Goal: Task Accomplishment & Management: Use online tool/utility

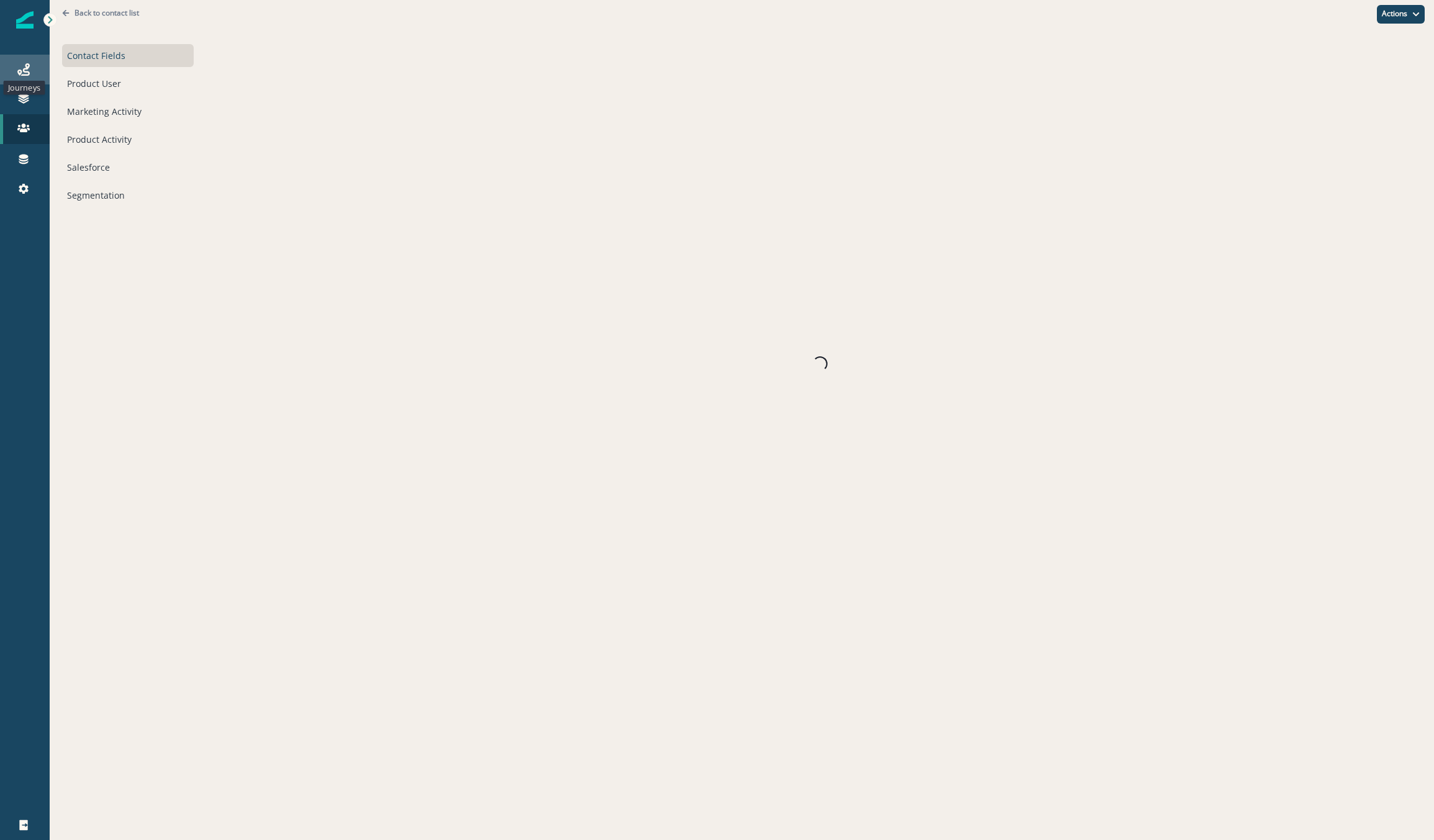
click at [23, 64] on icon at bounding box center [23, 69] width 12 height 12
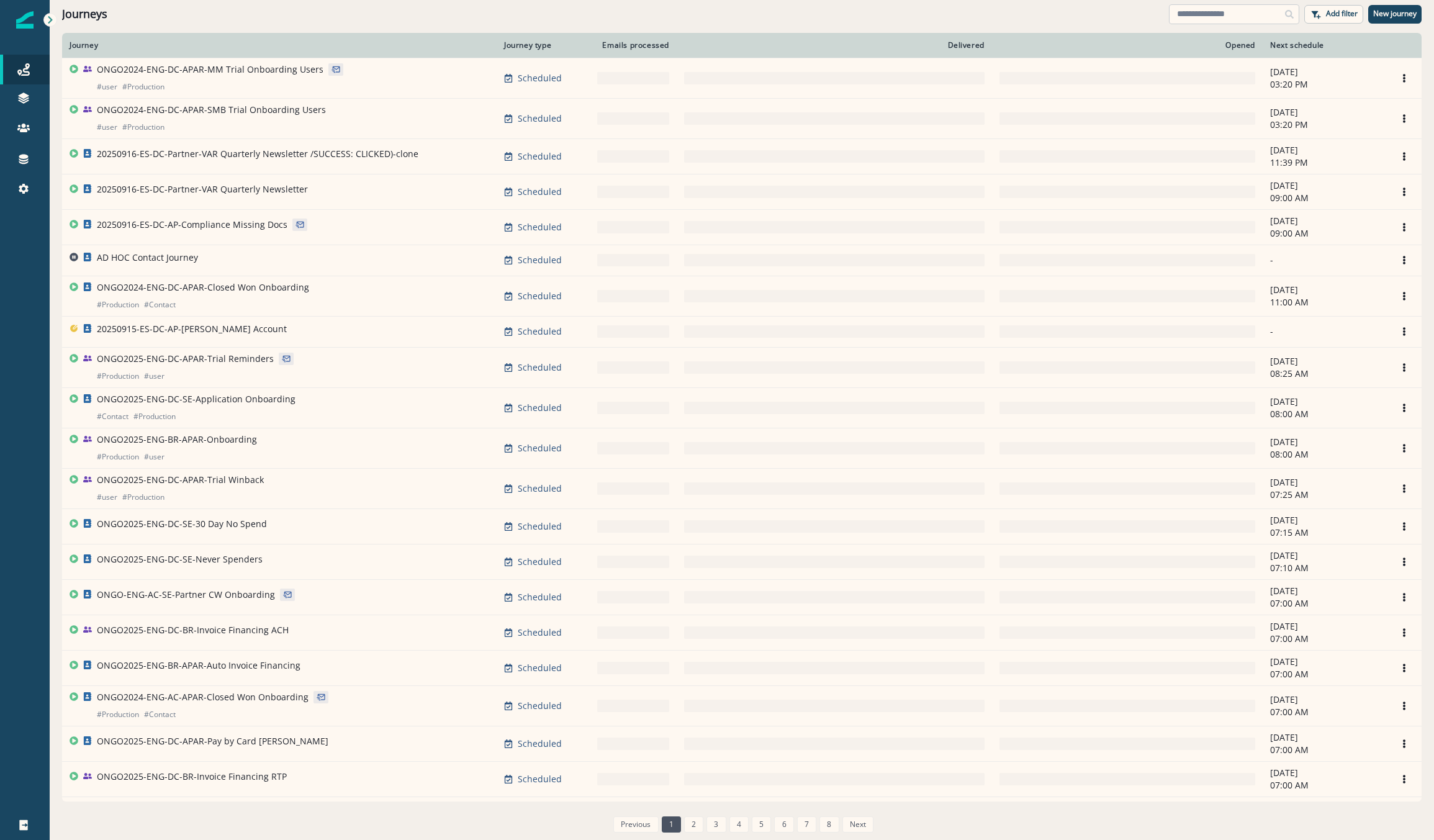
click at [1218, 8] on input at bounding box center [1234, 14] width 130 height 20
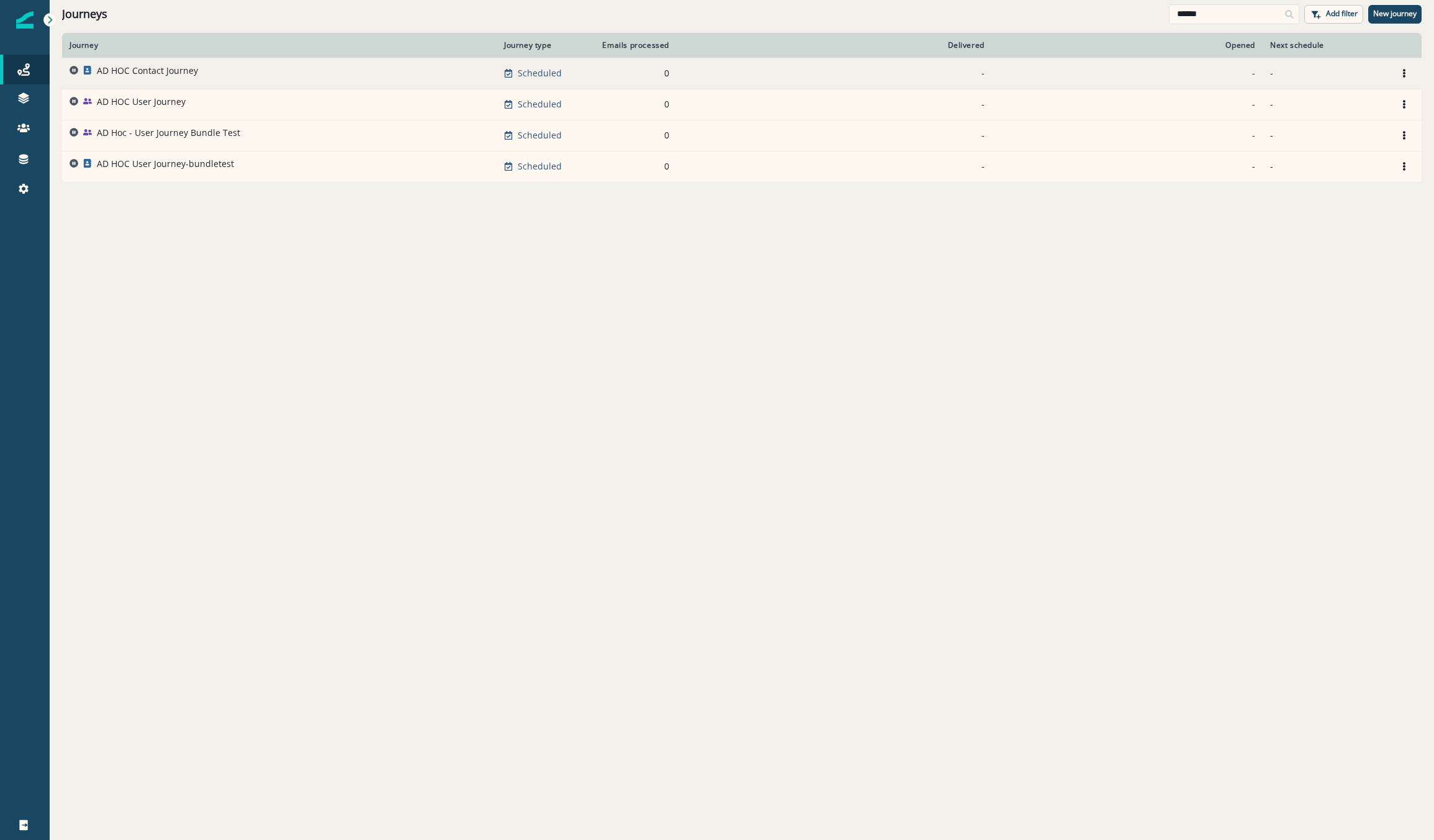
type input "******"
click at [220, 74] on div "AD HOC Contact Journey" at bounding box center [279, 73] width 420 height 18
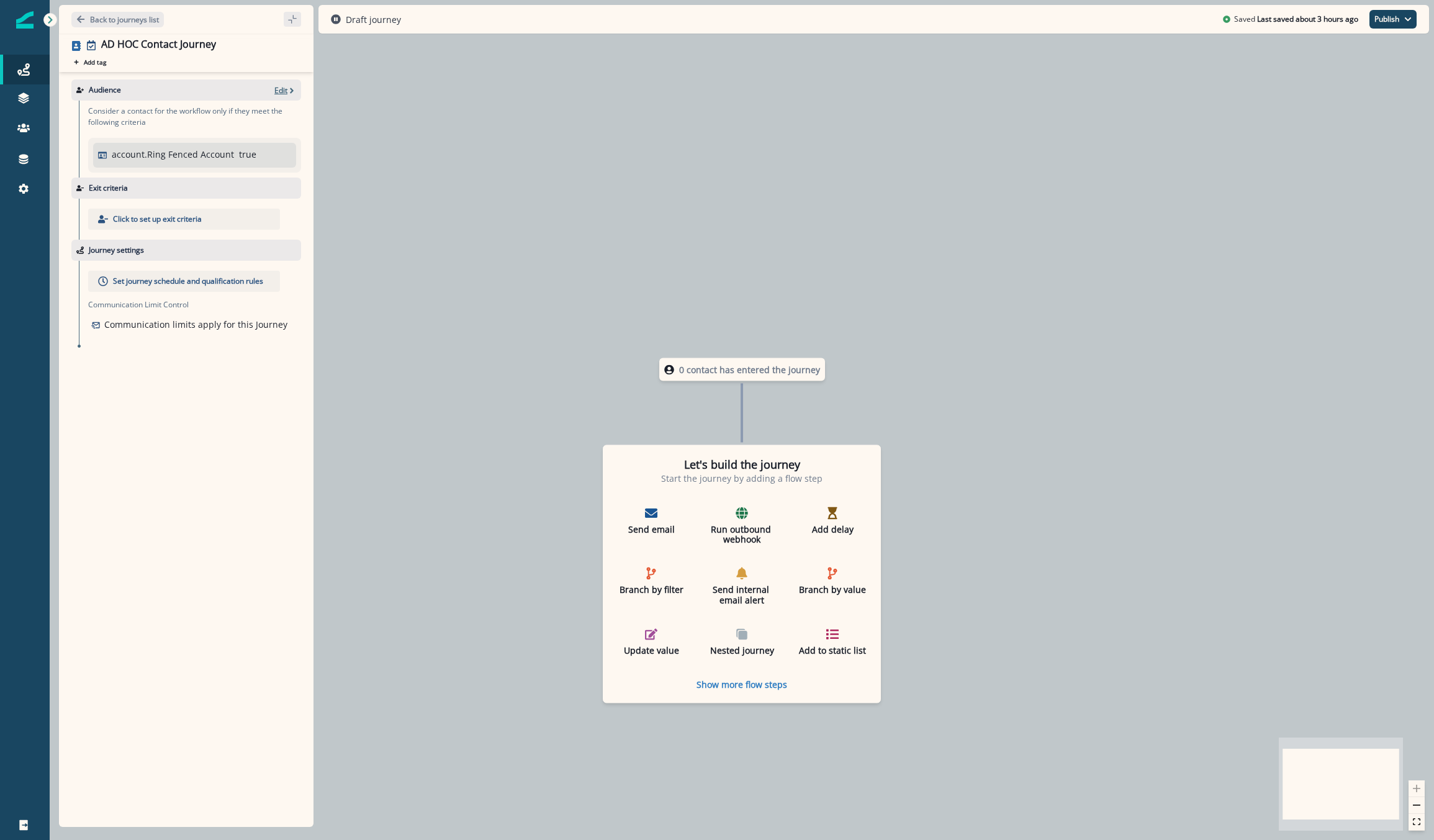
click at [286, 89] on p "Edit" at bounding box center [281, 90] width 13 height 10
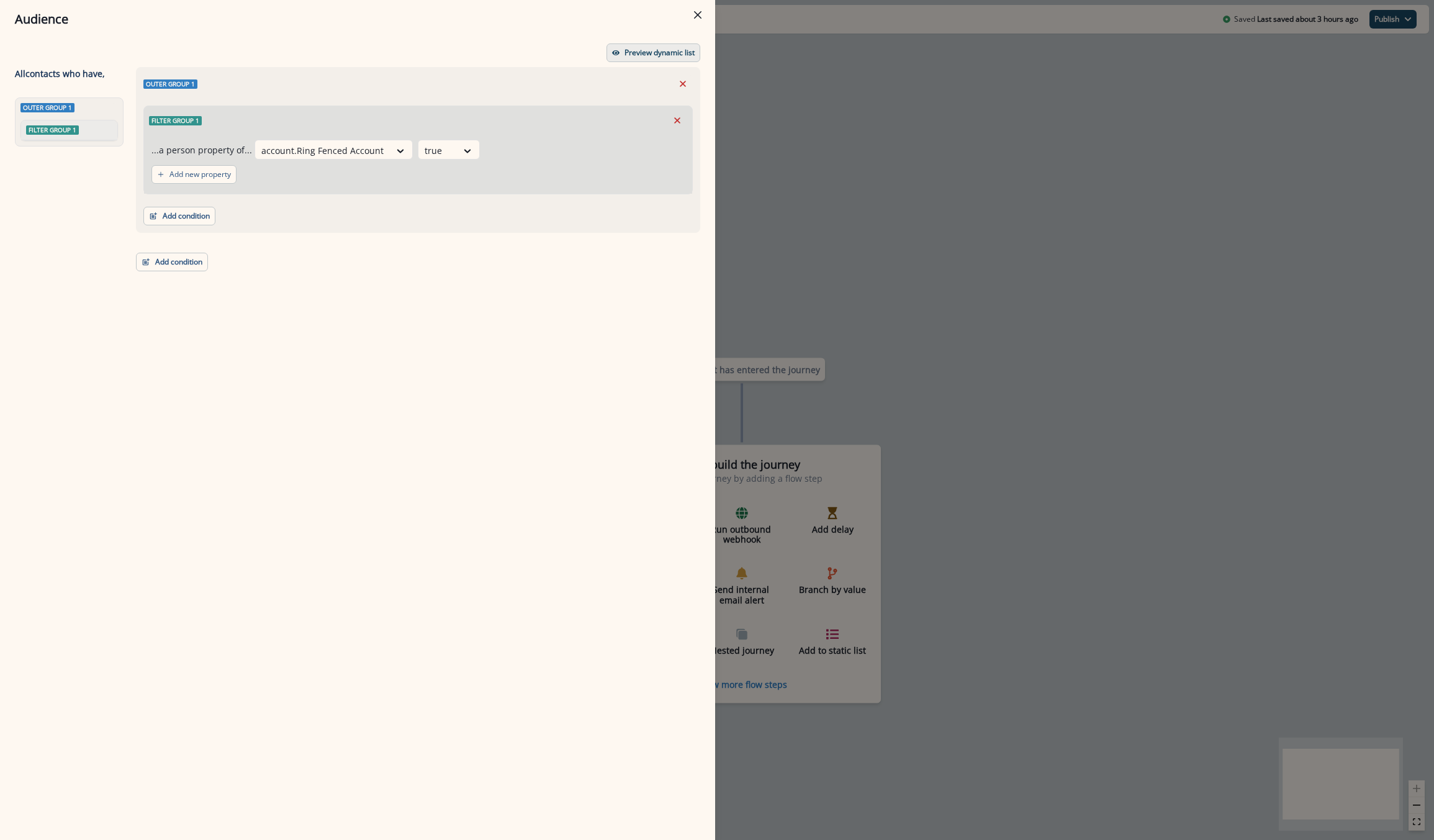
click at [643, 54] on p "Preview dynamic list" at bounding box center [659, 52] width 70 height 9
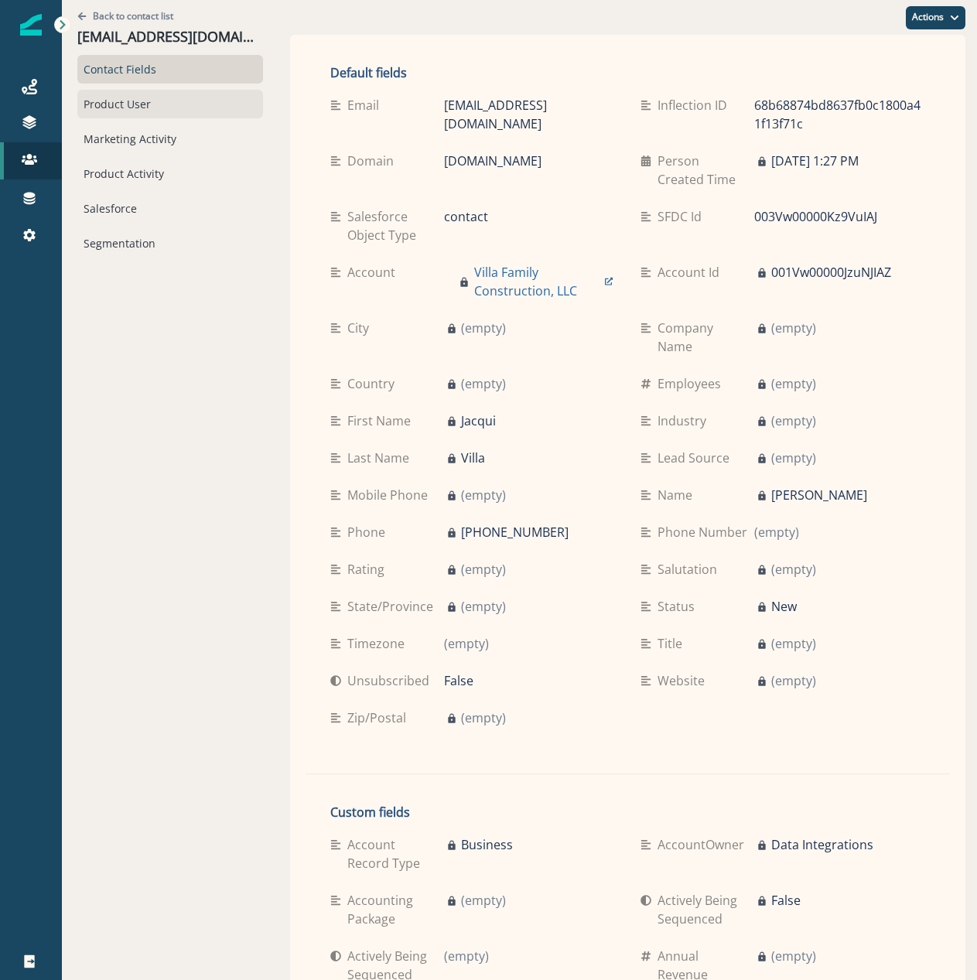
click at [150, 114] on div "Product User" at bounding box center [170, 104] width 186 height 29
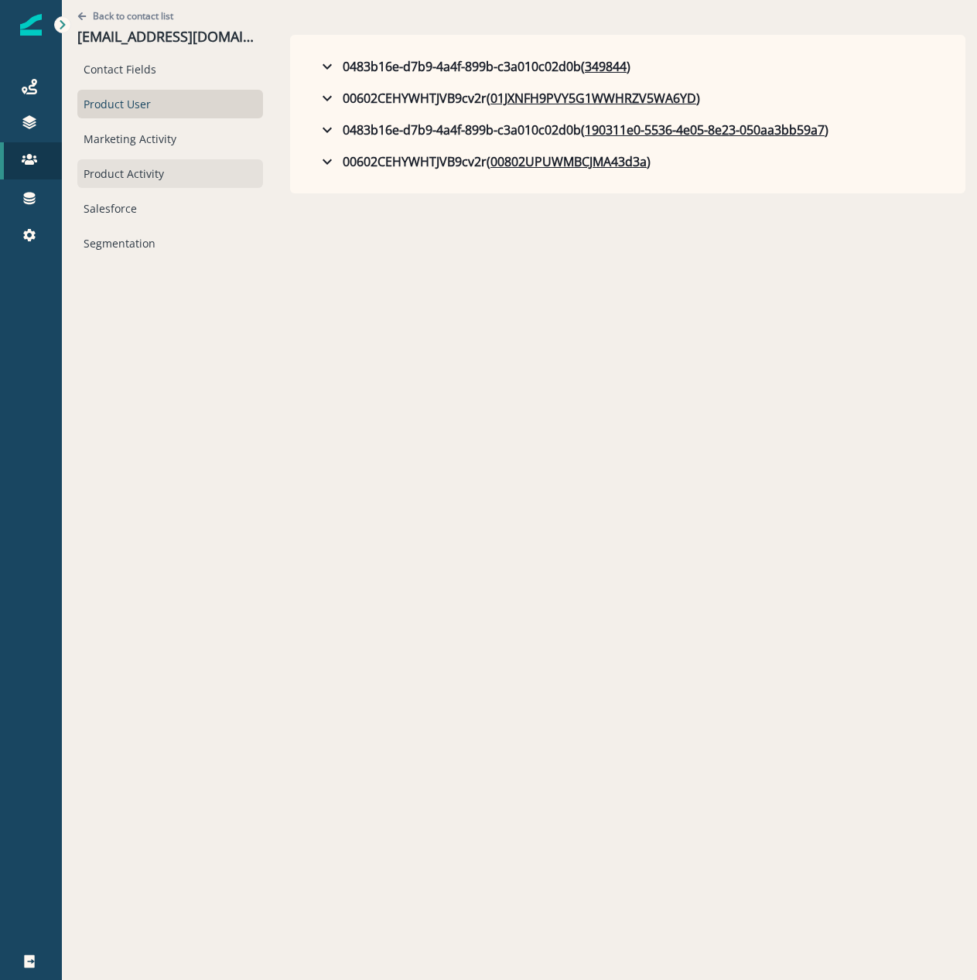
drag, startPoint x: 119, startPoint y: 159, endPoint x: 128, endPoint y: 159, distance: 8.5
click at [120, 159] on div "Product Activity" at bounding box center [170, 173] width 186 height 29
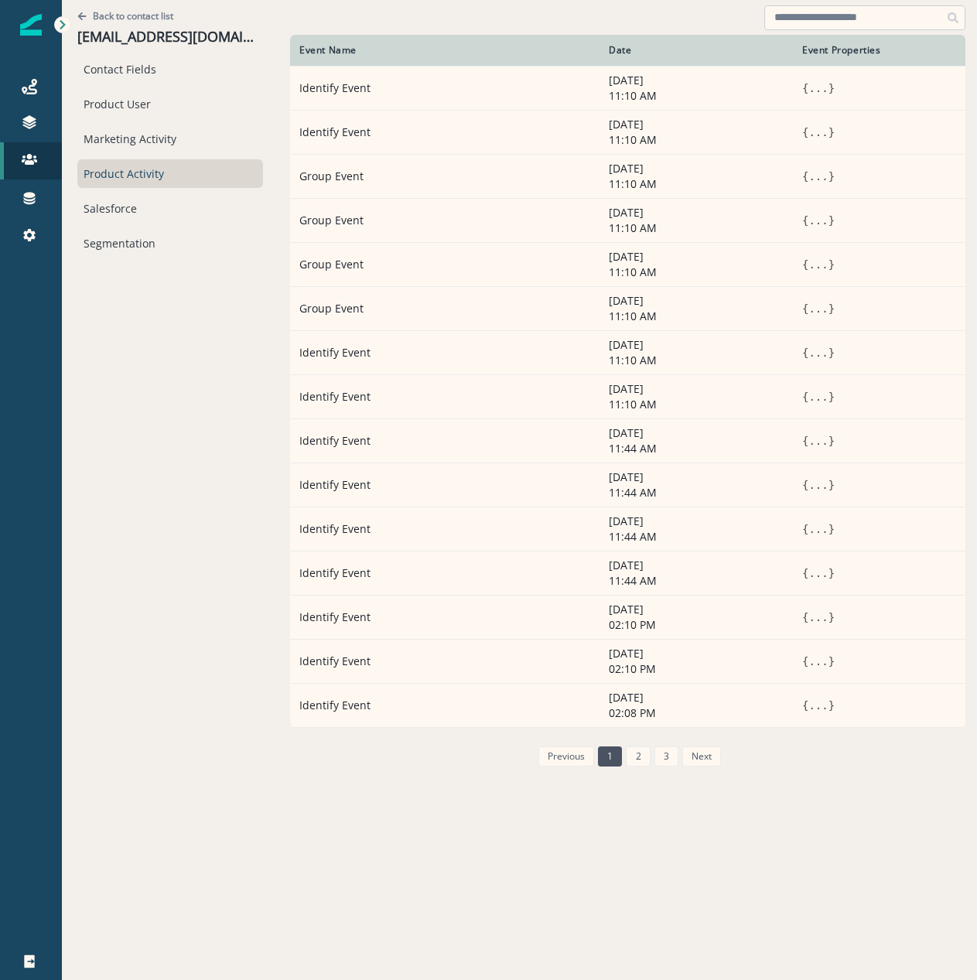
click at [834, 23] on input at bounding box center [864, 17] width 201 height 25
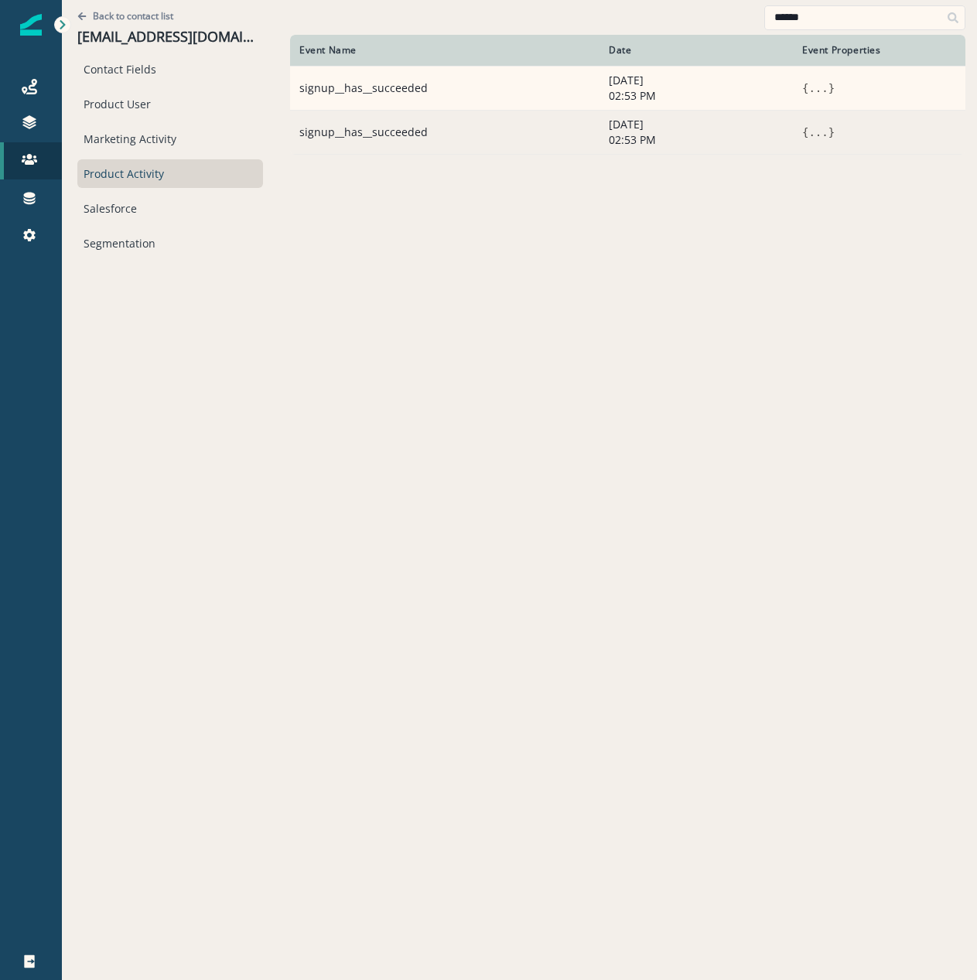
type input "******"
click at [828, 136] on span "}" at bounding box center [831, 132] width 6 height 12
click at [804, 121] on td "{ ... }" at bounding box center [879, 132] width 173 height 44
click at [813, 136] on button "..." at bounding box center [817, 132] width 19 height 15
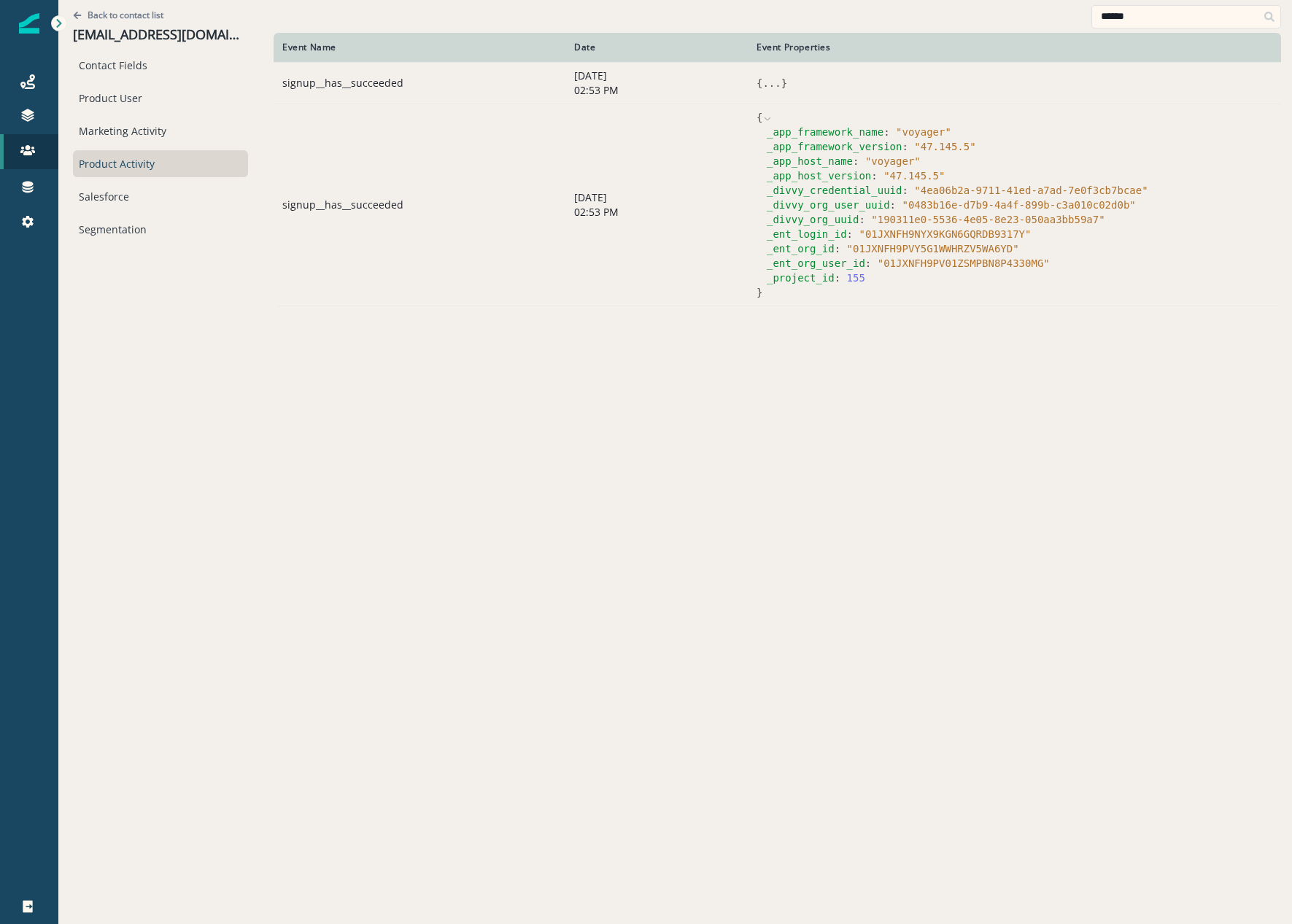
click at [776, 86] on button "..." at bounding box center [770, 82] width 18 height 14
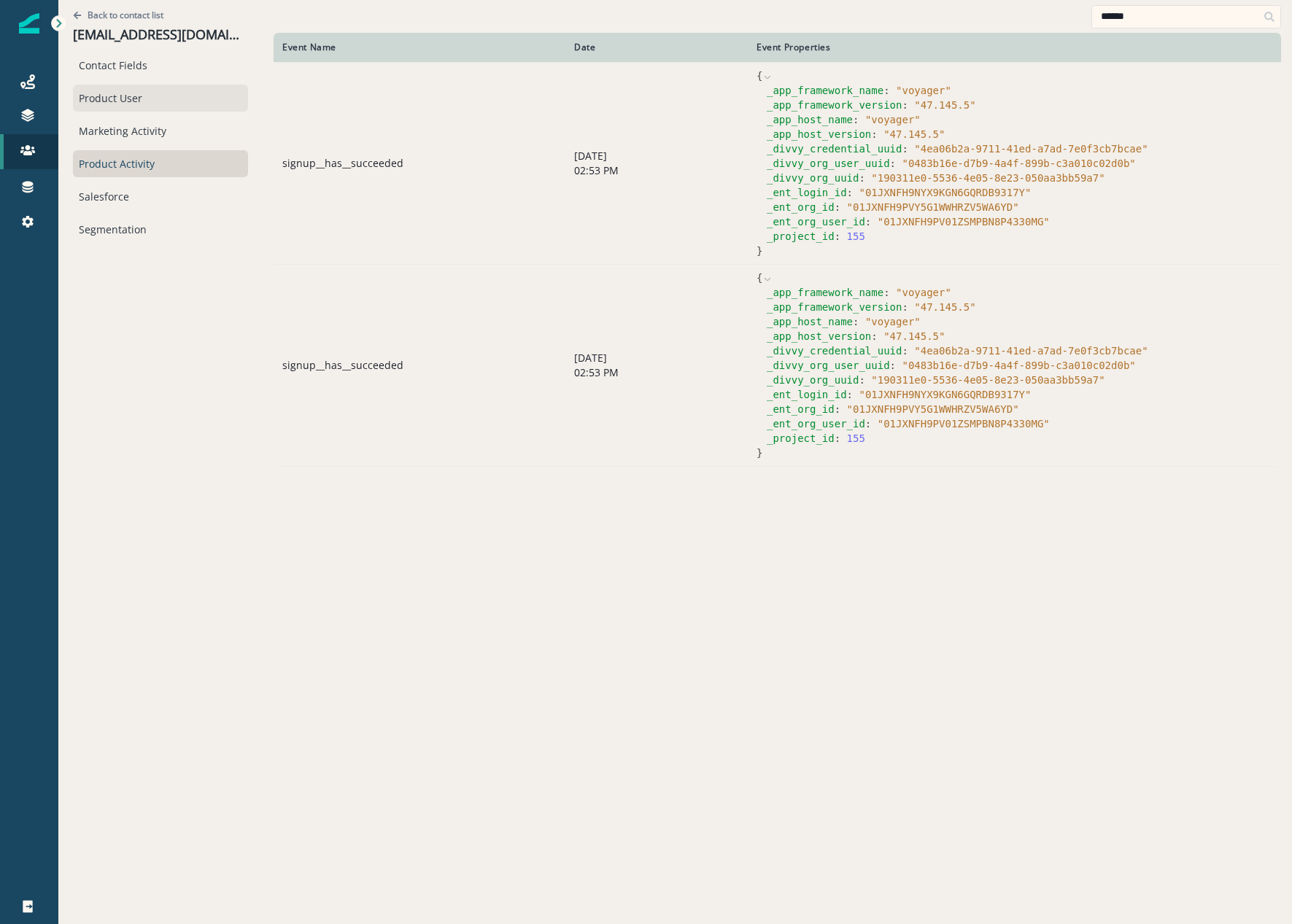
click at [150, 108] on div "Product User" at bounding box center [160, 98] width 175 height 27
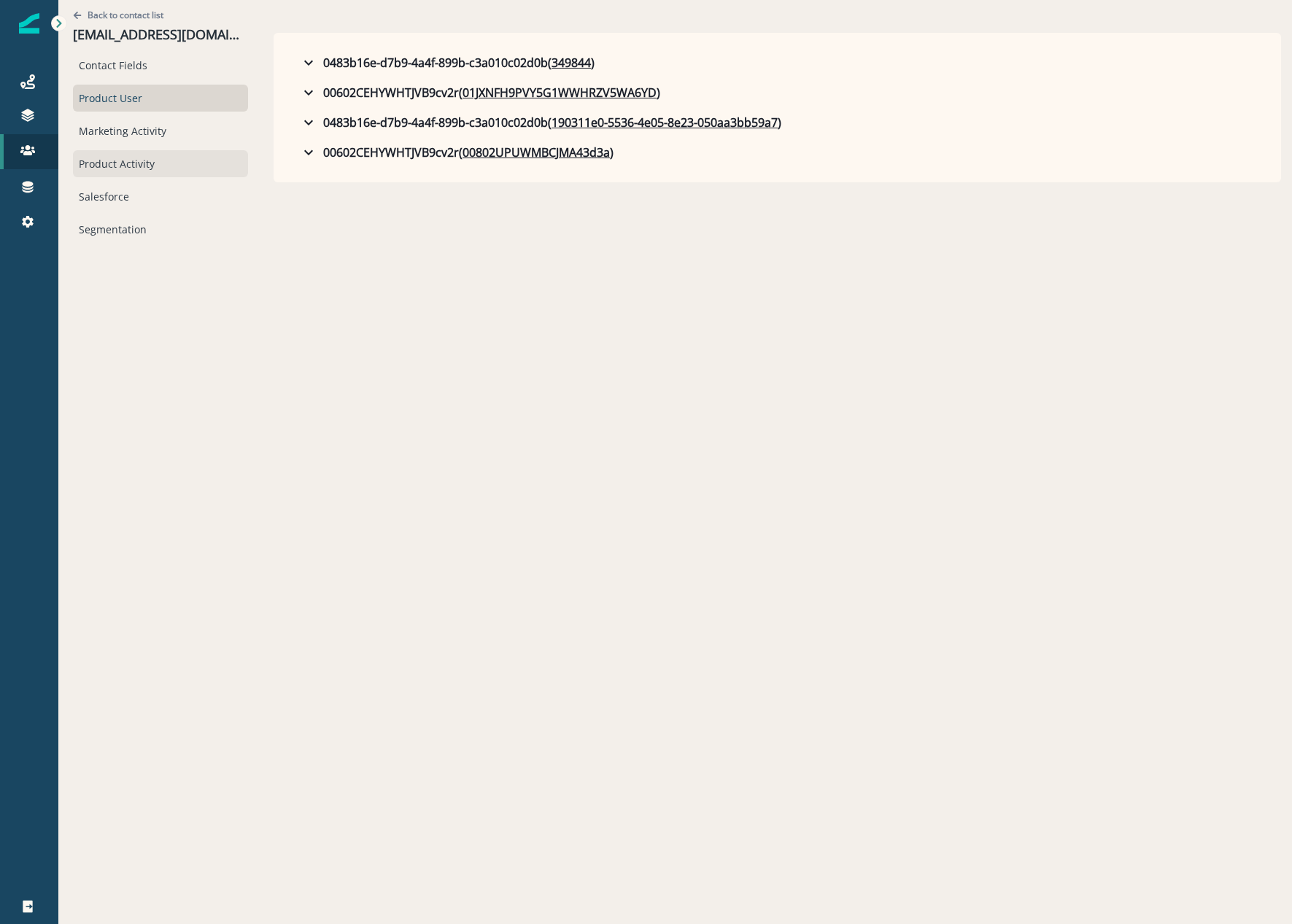
click at [123, 166] on div "Product Activity" at bounding box center [160, 163] width 175 height 27
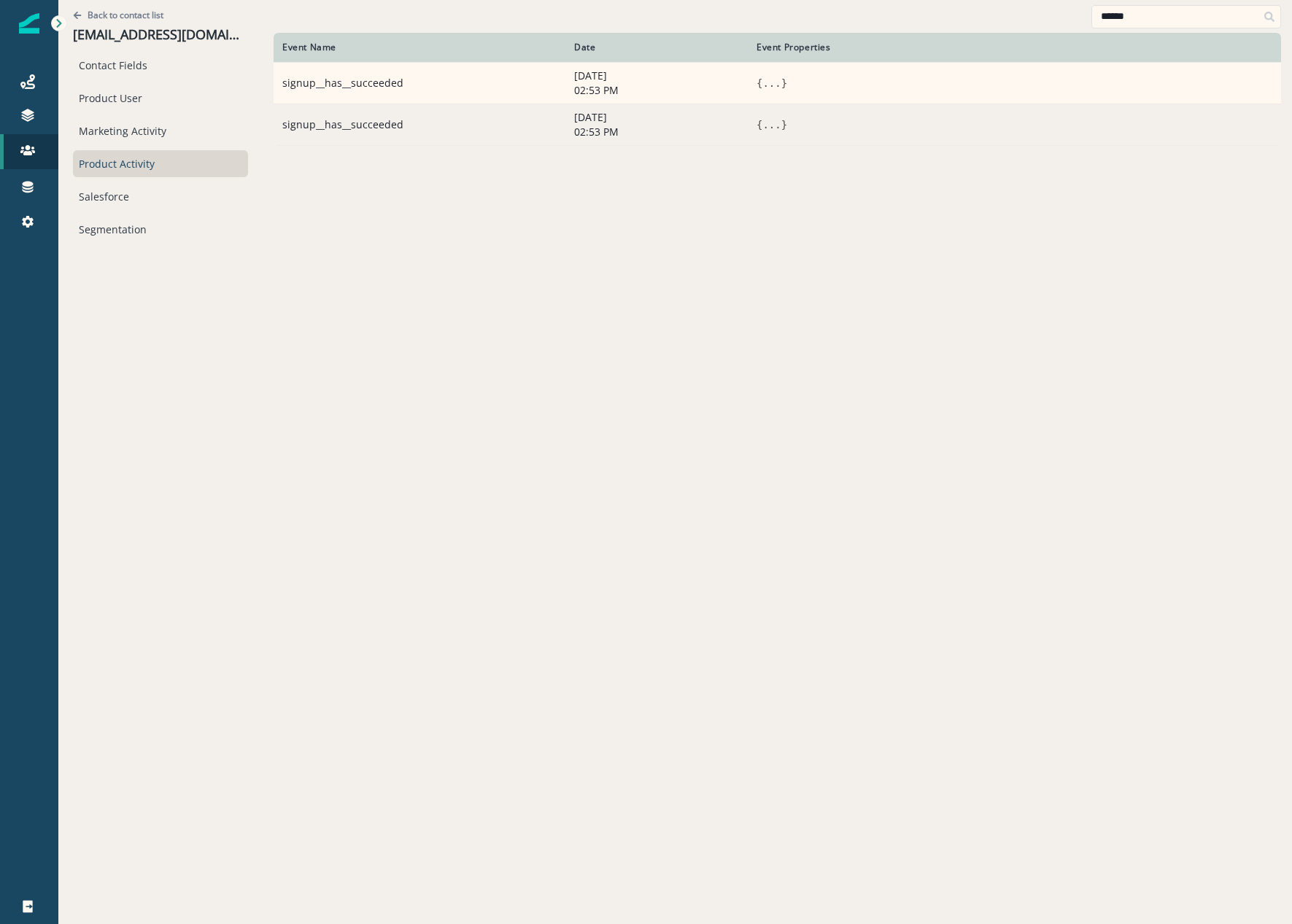
drag, startPoint x: 758, startPoint y: 80, endPoint x: 767, endPoint y: 106, distance: 27.5
click at [757, 80] on span "{" at bounding box center [759, 83] width 6 height 11
drag, startPoint x: 759, startPoint y: 82, endPoint x: 778, endPoint y: 105, distance: 29.8
click at [759, 81] on span "{" at bounding box center [759, 83] width 6 height 11
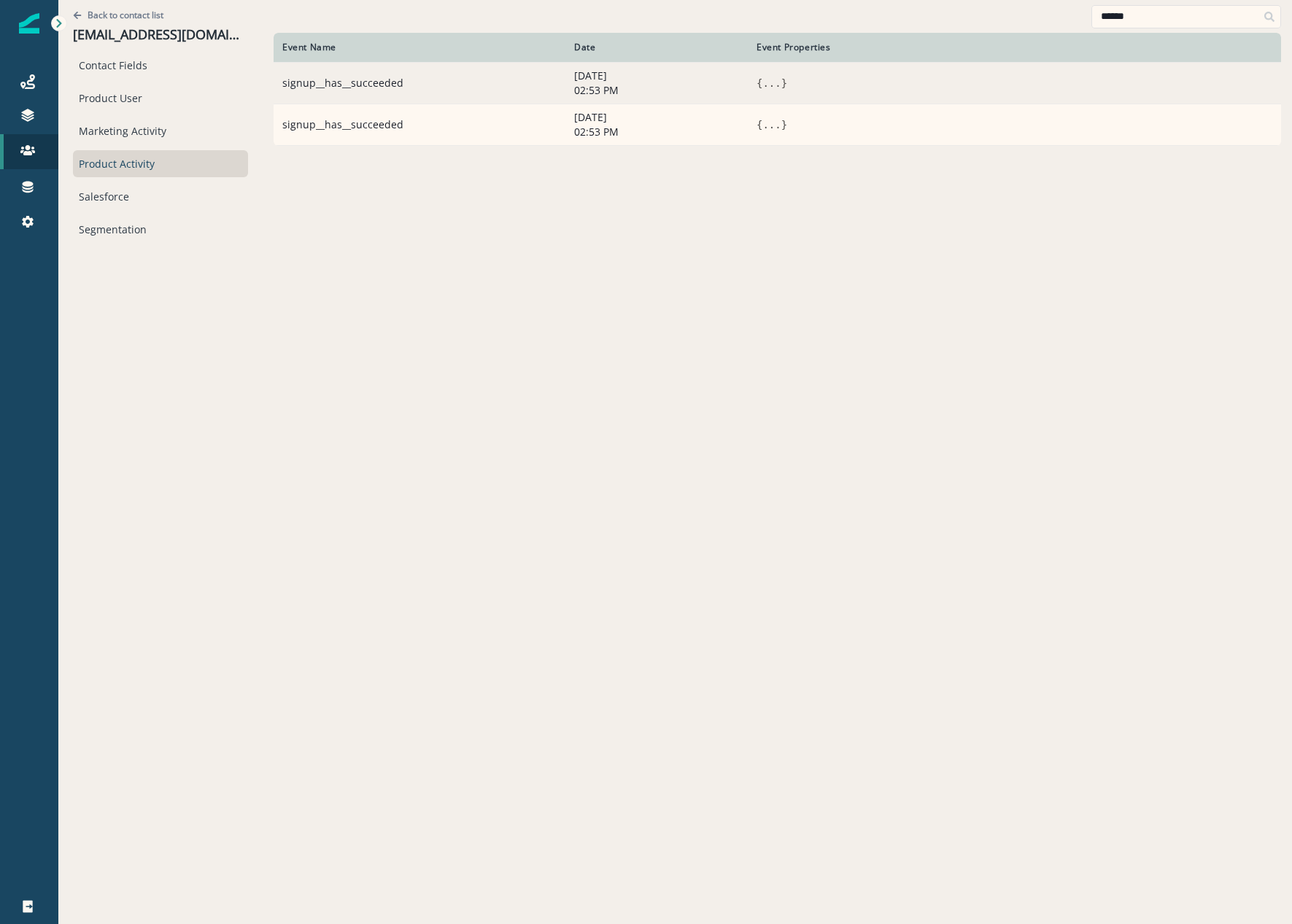
click at [762, 82] on button "..." at bounding box center [770, 82] width 18 height 14
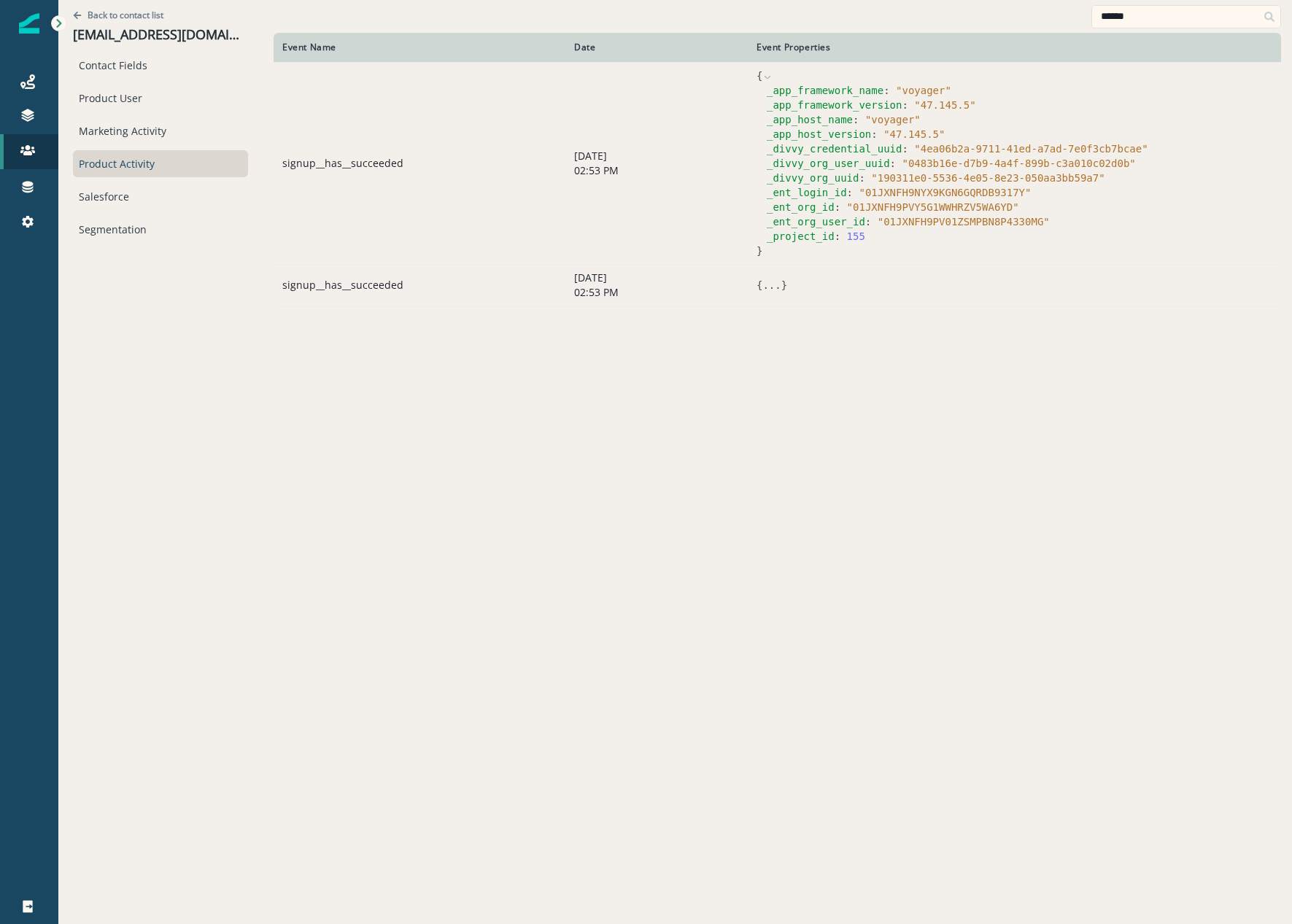
click at [763, 291] on button "..." at bounding box center [770, 285] width 18 height 14
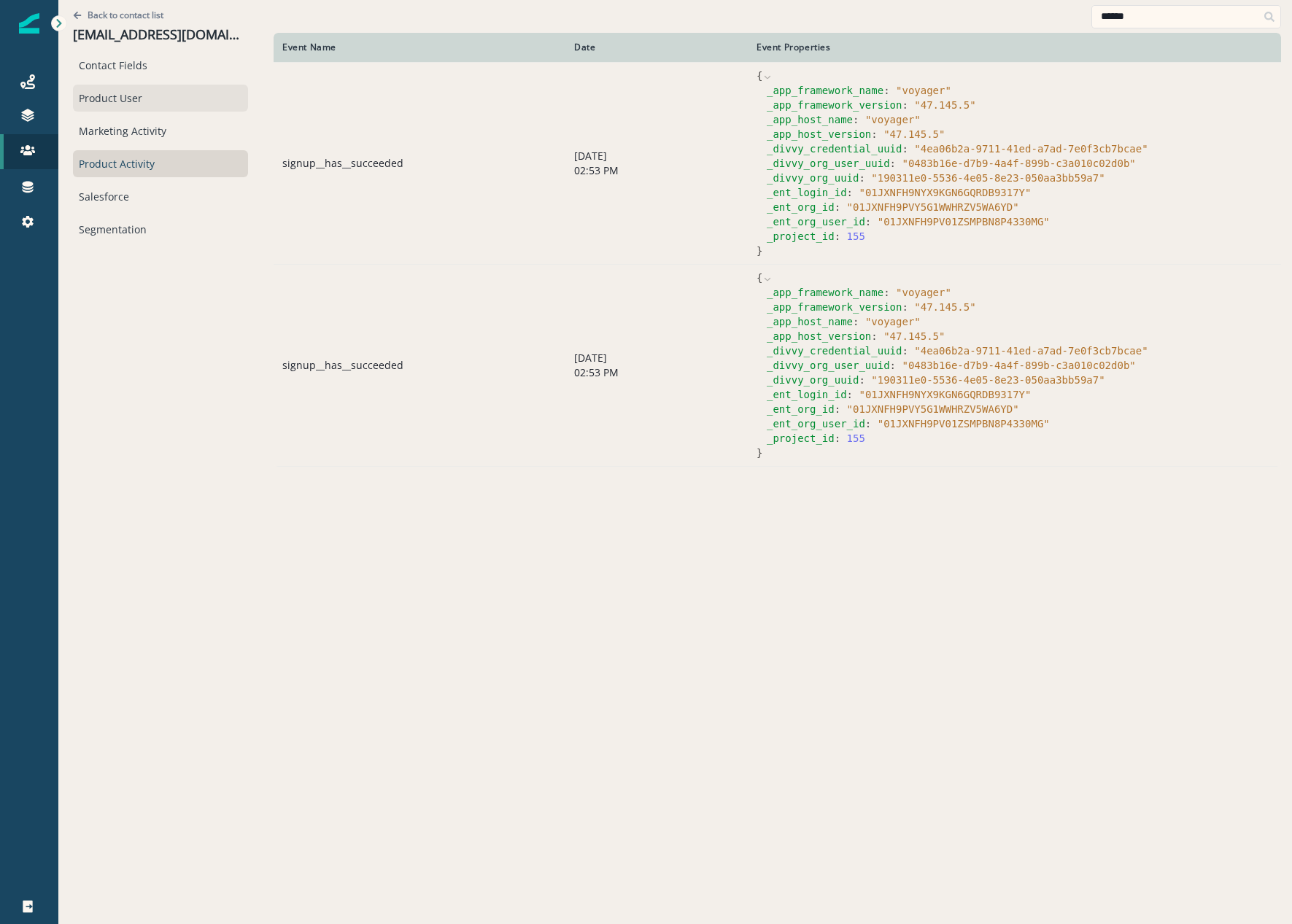
click at [127, 104] on div "Product User" at bounding box center [160, 98] width 175 height 27
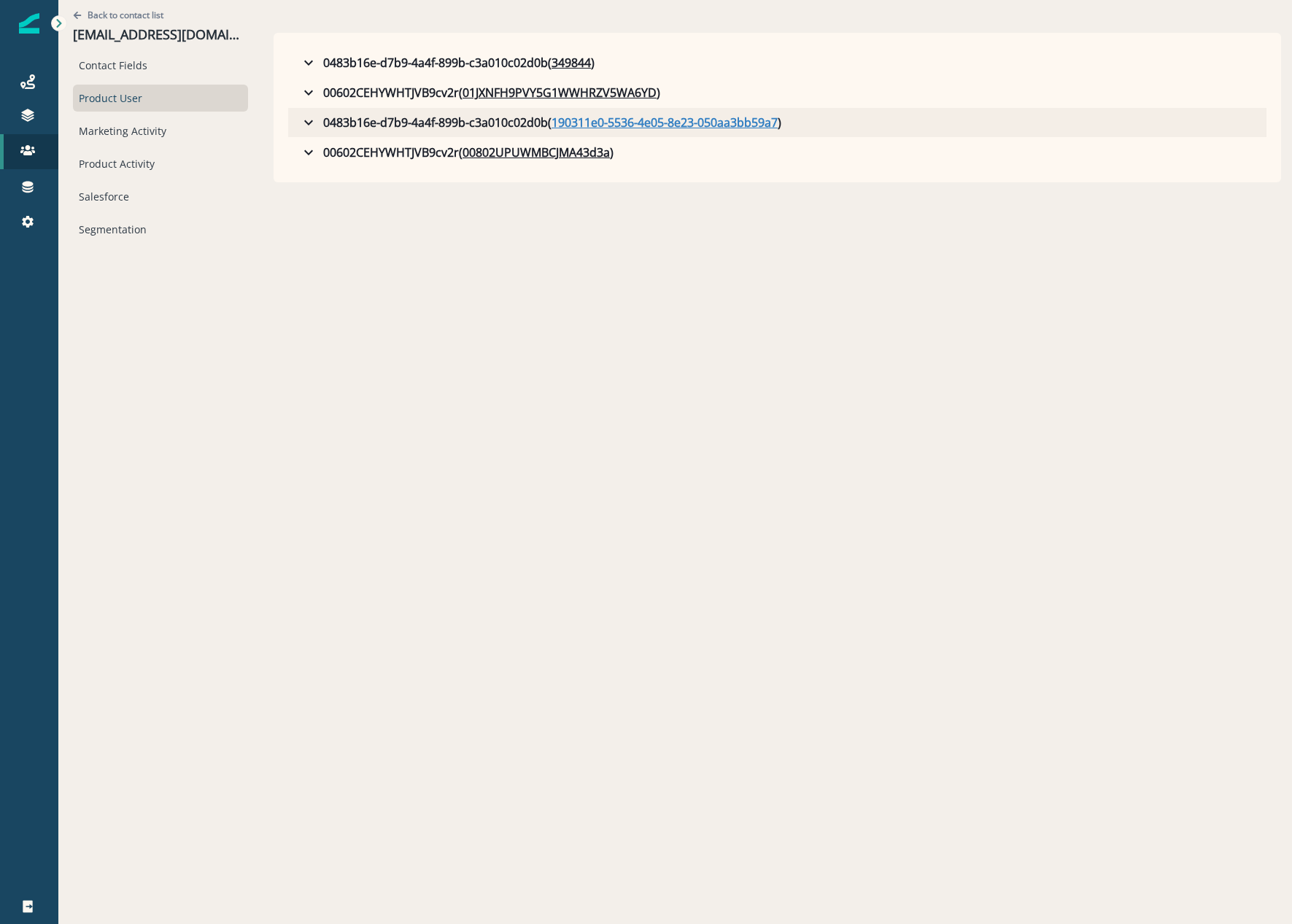
click at [697, 127] on u "190311e0-5536-4e05-8e23-050aa3bb59a7" at bounding box center [665, 123] width 226 height 18
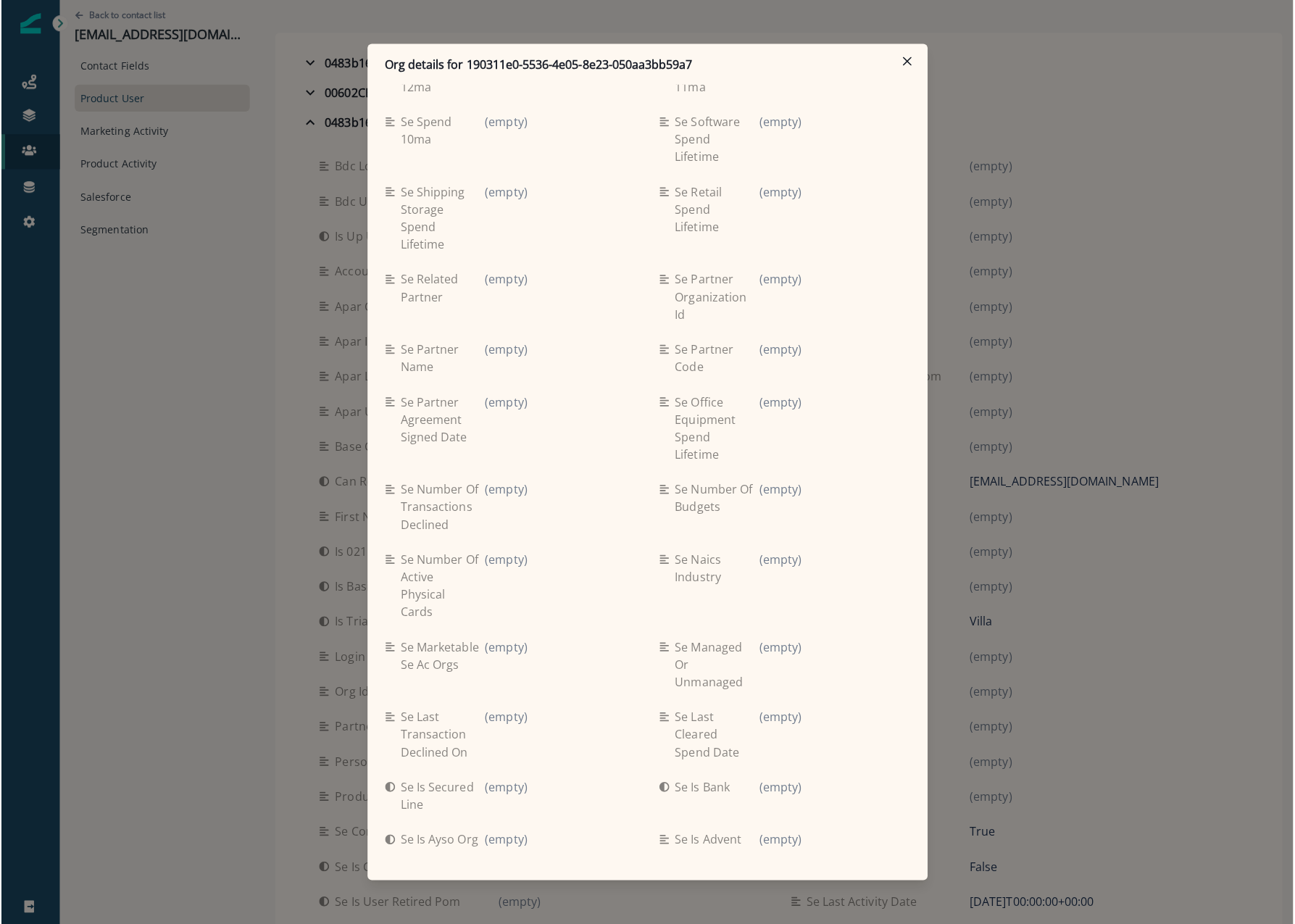
scroll to position [166, 0]
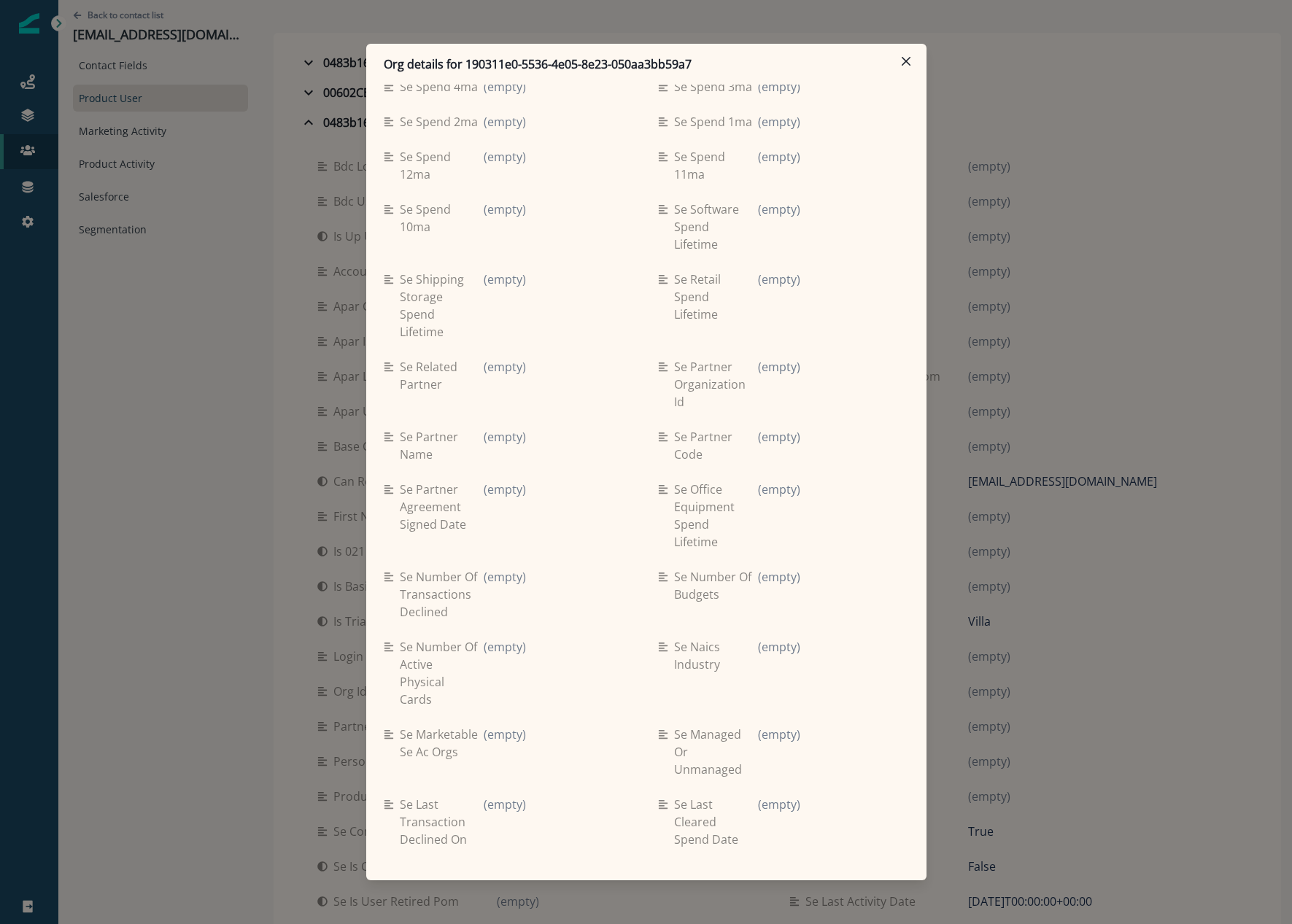
click at [96, 101] on div "Org details for 190311e0-5536-4e05-8e23-050aa3bb59a7 Se travel spend lifetime (…" at bounding box center [646, 462] width 1292 height 924
